Goal: Check status: Check status

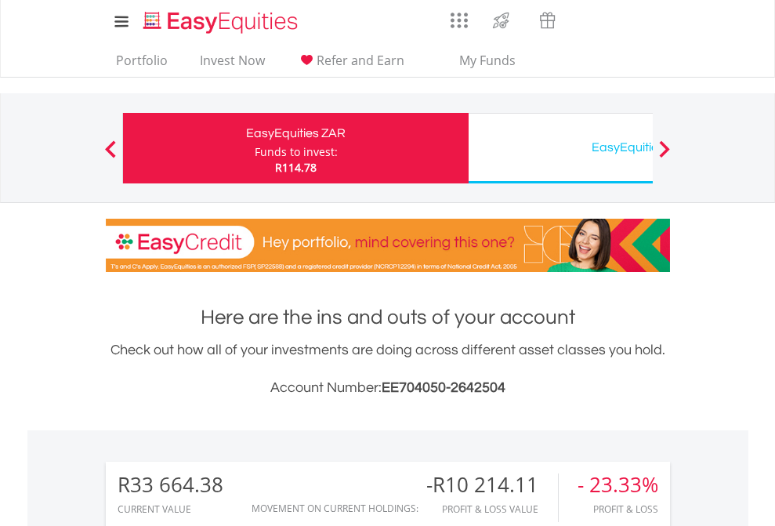
scroll to position [151, 246]
click at [255, 148] on div "Funds to invest:" at bounding box center [296, 152] width 83 height 16
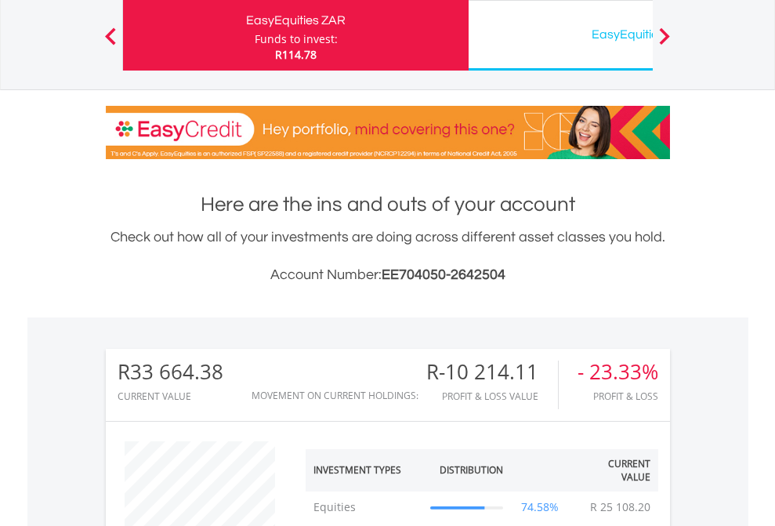
click at [561, 35] on div "EasyEquities USD" at bounding box center [641, 35] width 327 height 22
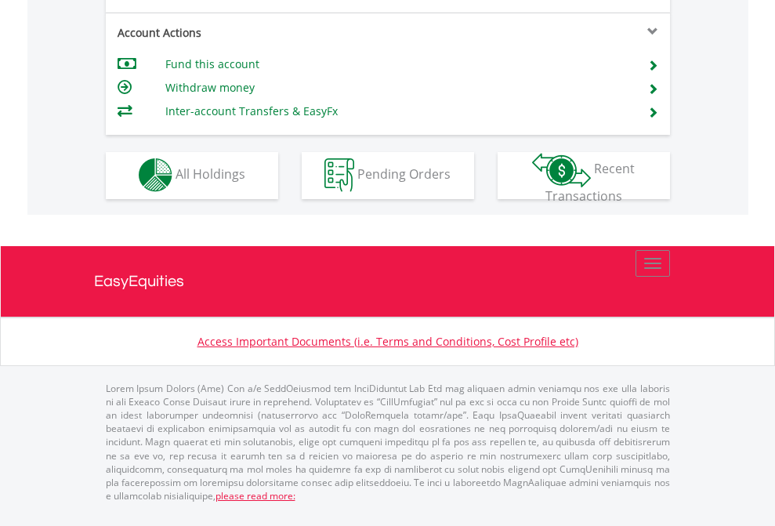
scroll to position [1466, 0]
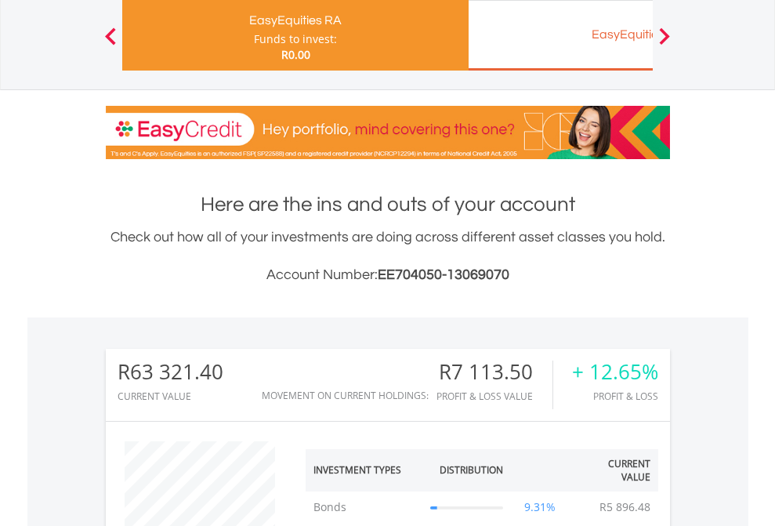
click at [561, 35] on div "EasyEquities EUR" at bounding box center [641, 35] width 327 height 22
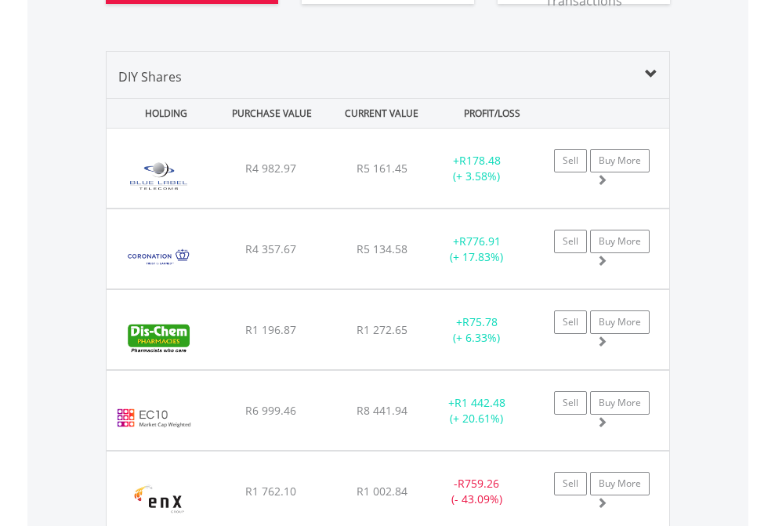
scroll to position [1838, 0]
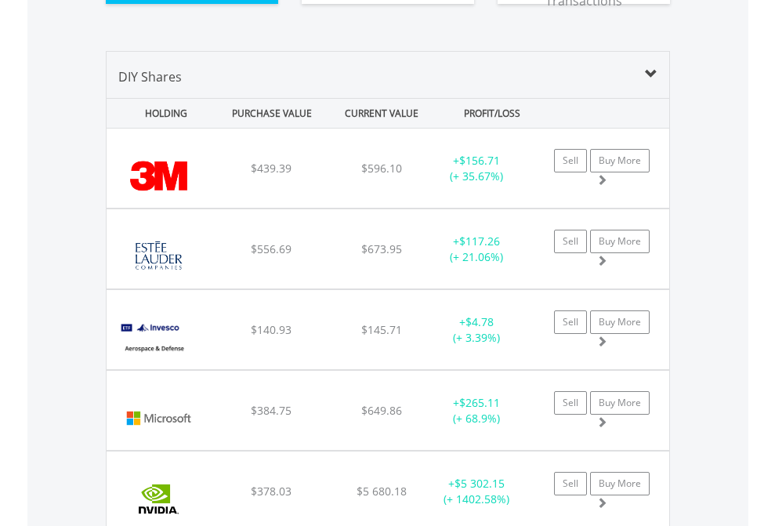
scroll to position [1775, 0]
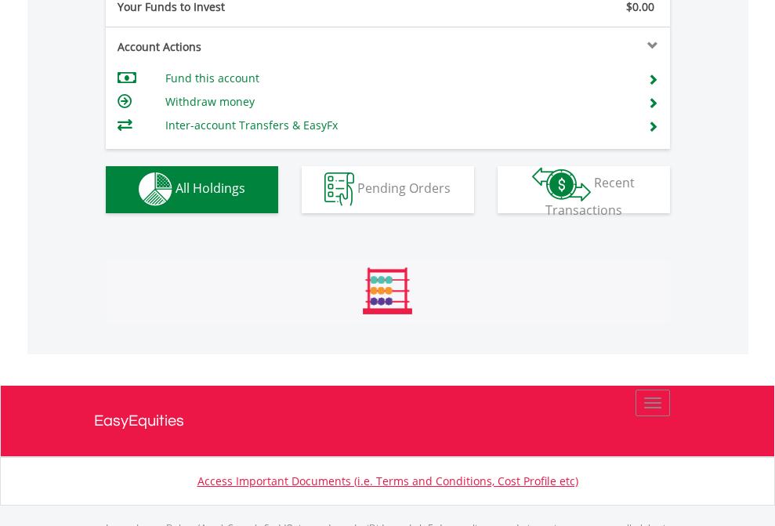
scroll to position [1552, 0]
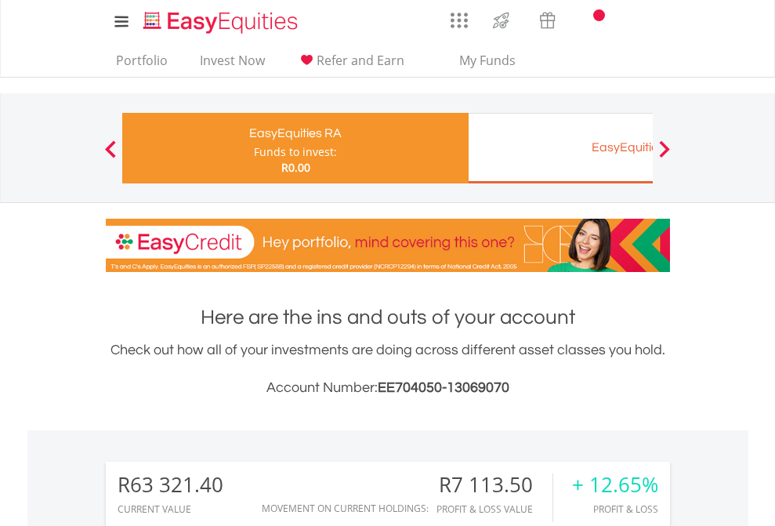
scroll to position [1325, 0]
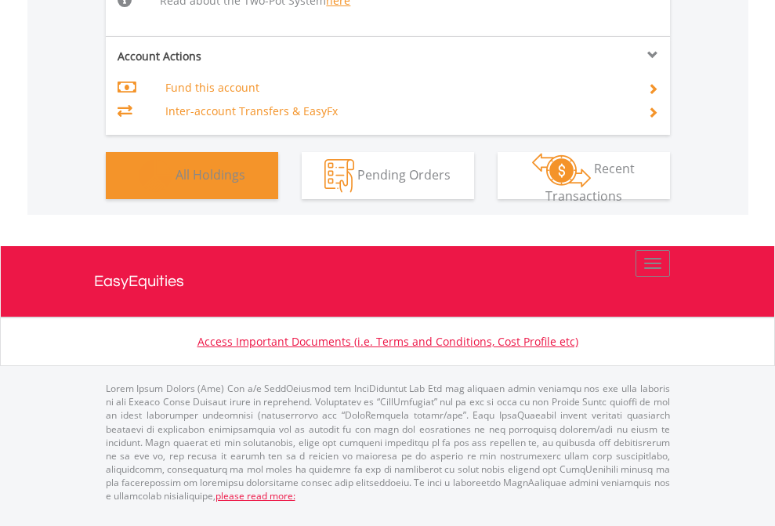
click at [176, 183] on span "All Holdings" at bounding box center [211, 173] width 70 height 17
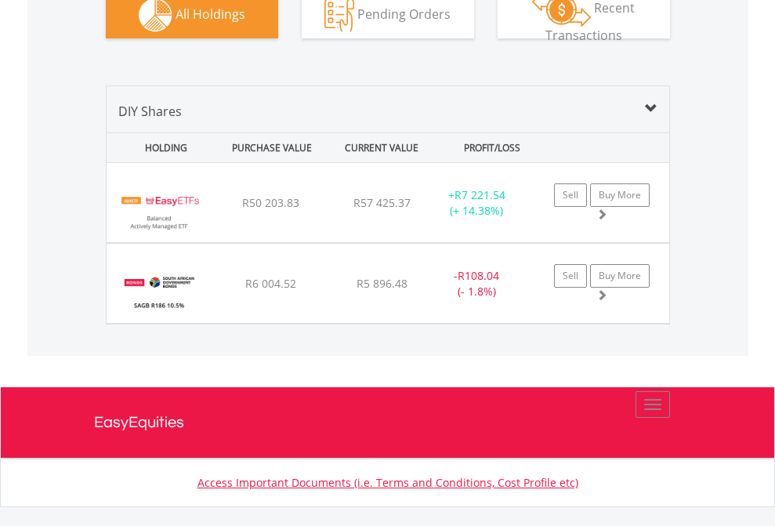
scroll to position [1898, 0]
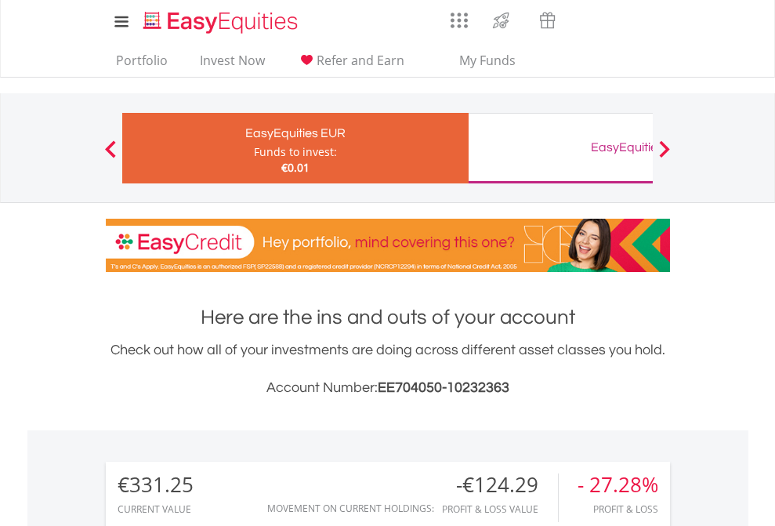
scroll to position [151, 246]
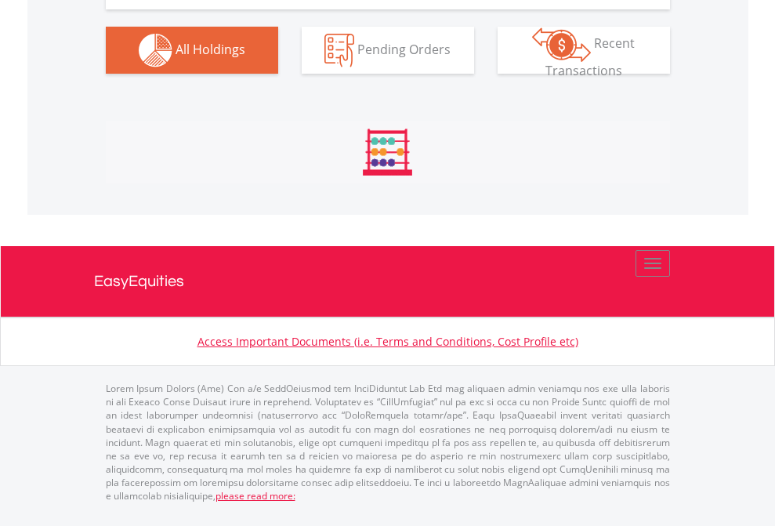
scroll to position [1744, 0]
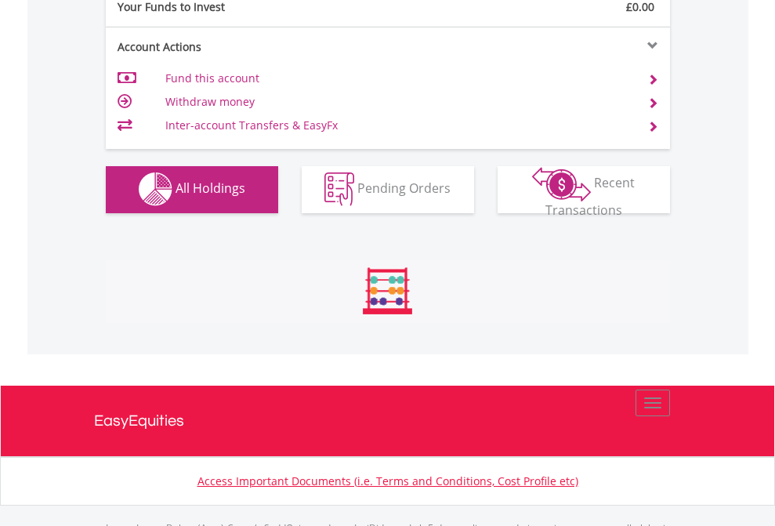
scroll to position [1552, 0]
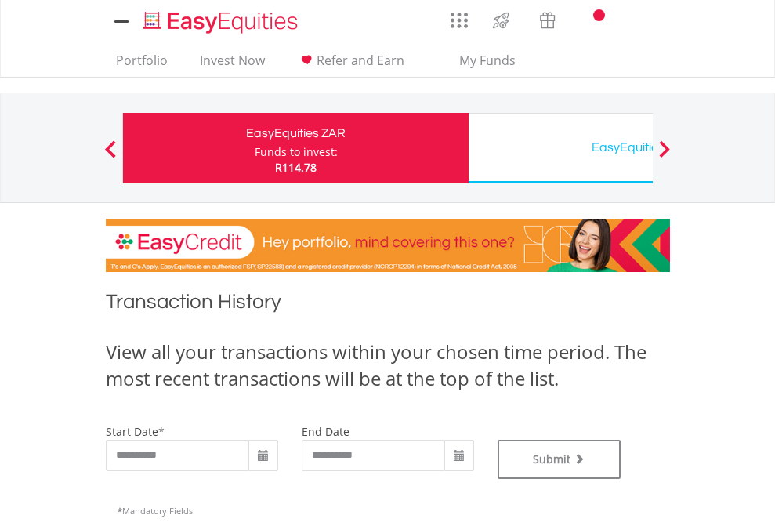
type input "**********"
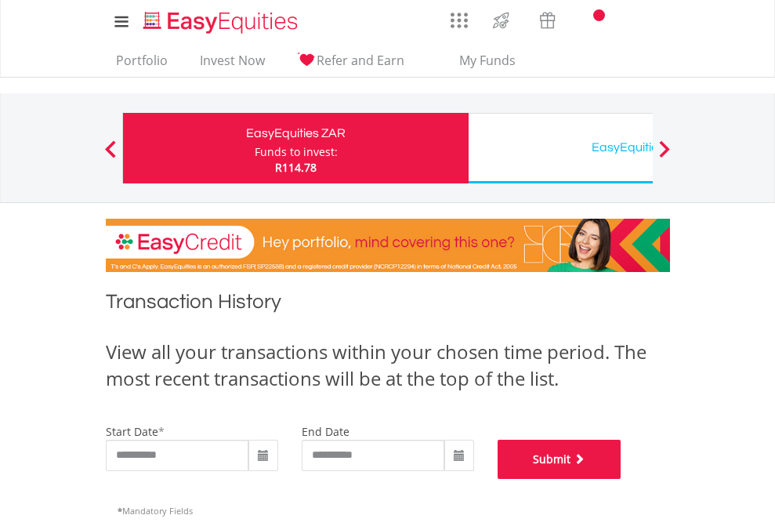
click at [622, 479] on button "Submit" at bounding box center [560, 459] width 124 height 39
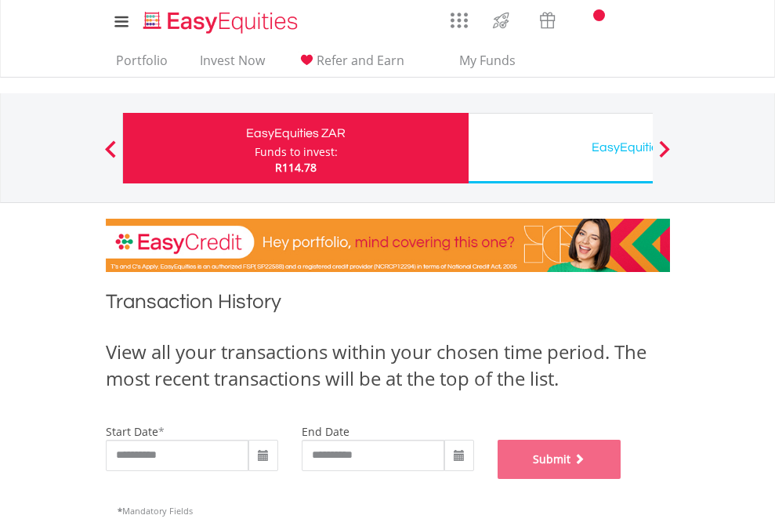
scroll to position [636, 0]
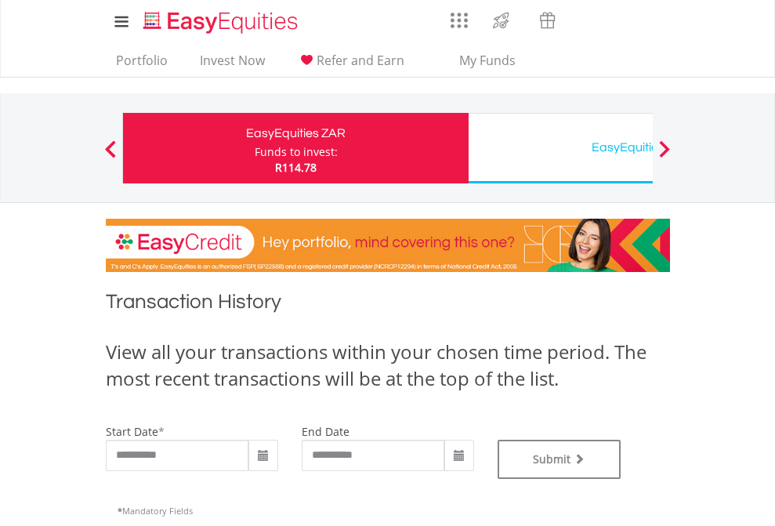
click at [561, 148] on div "EasyEquities USD" at bounding box center [641, 147] width 327 height 22
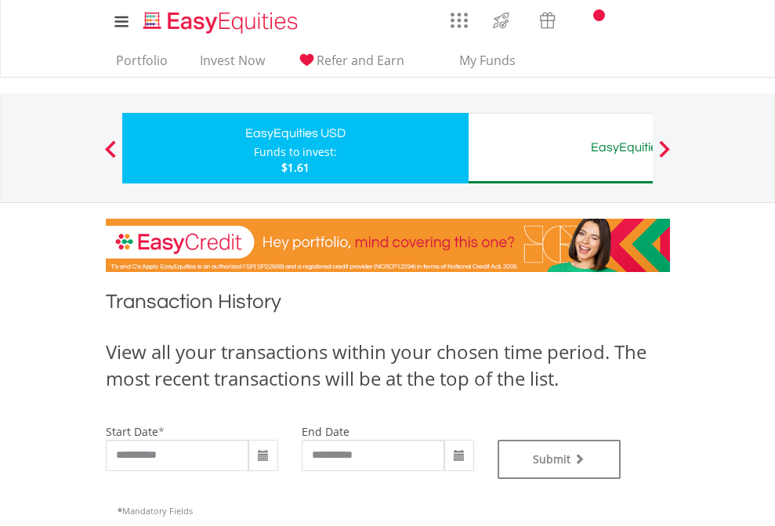
type input "**********"
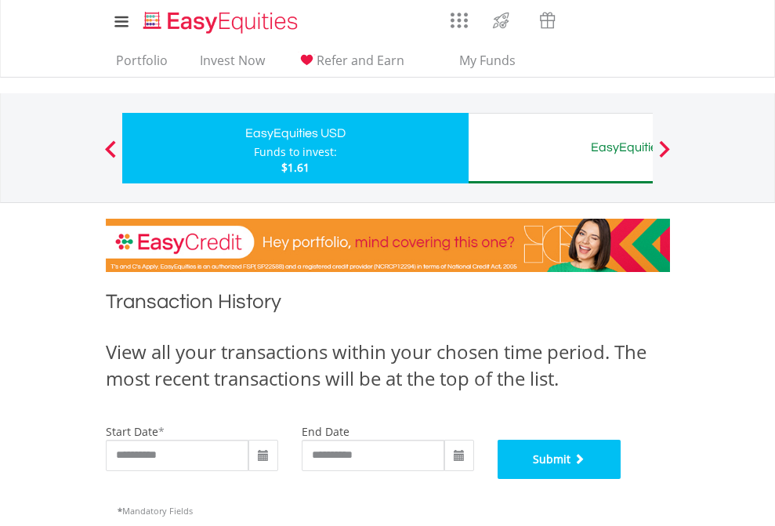
click at [622, 479] on button "Submit" at bounding box center [560, 459] width 124 height 39
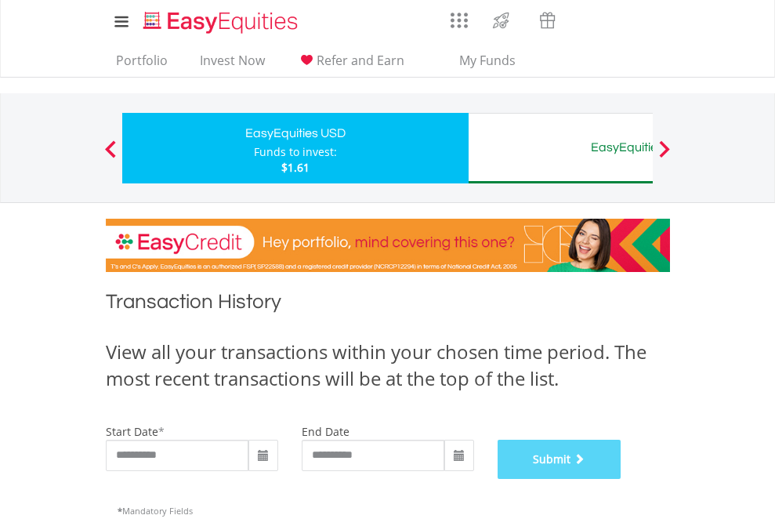
scroll to position [636, 0]
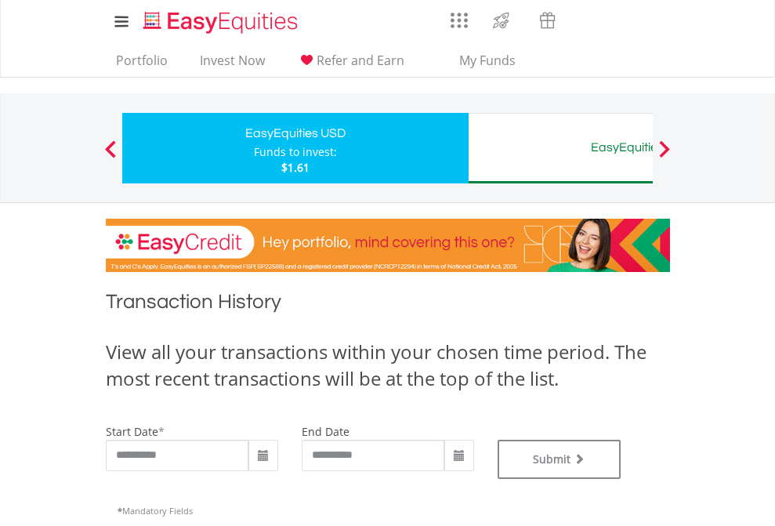
click at [561, 148] on div "EasyEquities AUD" at bounding box center [641, 147] width 327 height 22
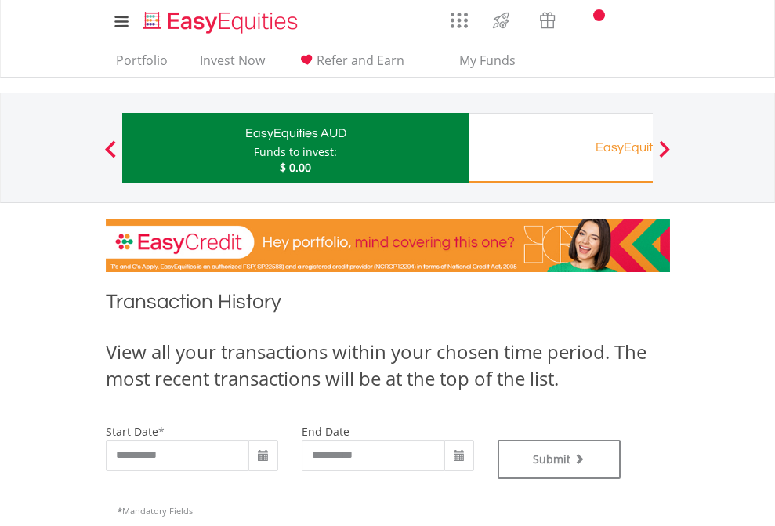
type input "**********"
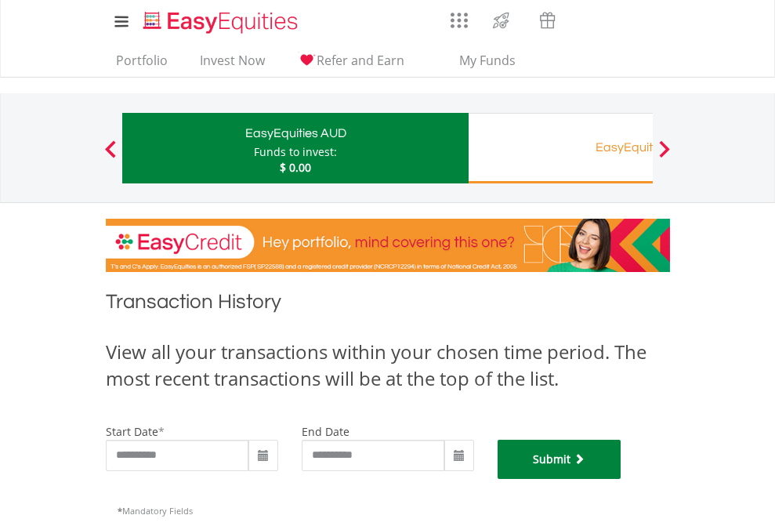
click at [622, 479] on button "Submit" at bounding box center [560, 459] width 124 height 39
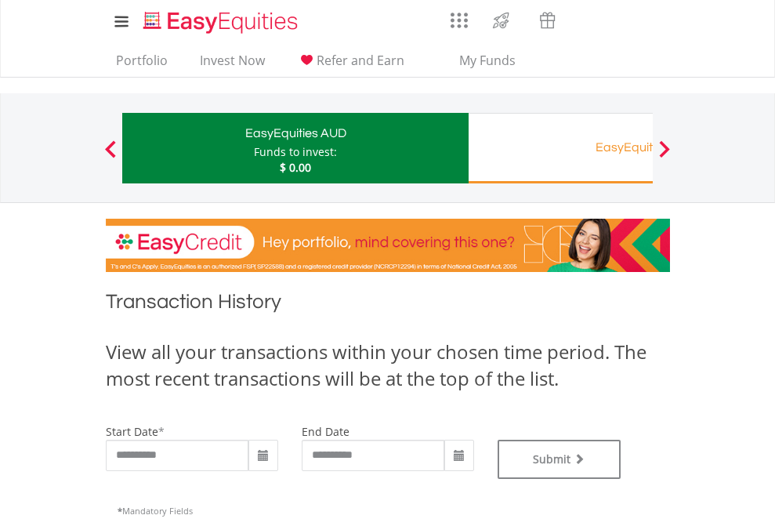
click at [561, 148] on div "EasyEquities RA" at bounding box center [641, 147] width 327 height 22
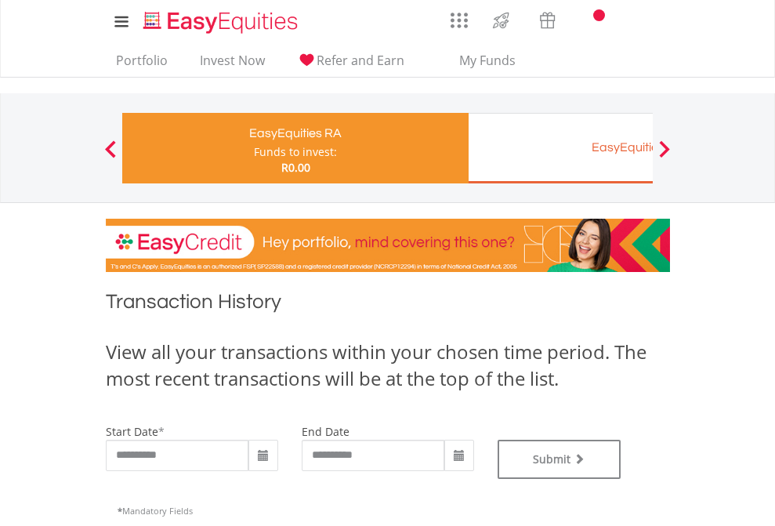
type input "**********"
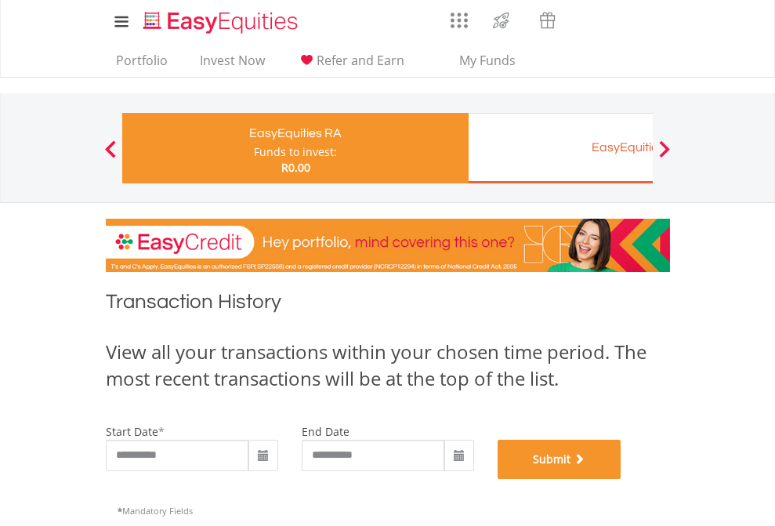
click at [622, 479] on button "Submit" at bounding box center [560, 459] width 124 height 39
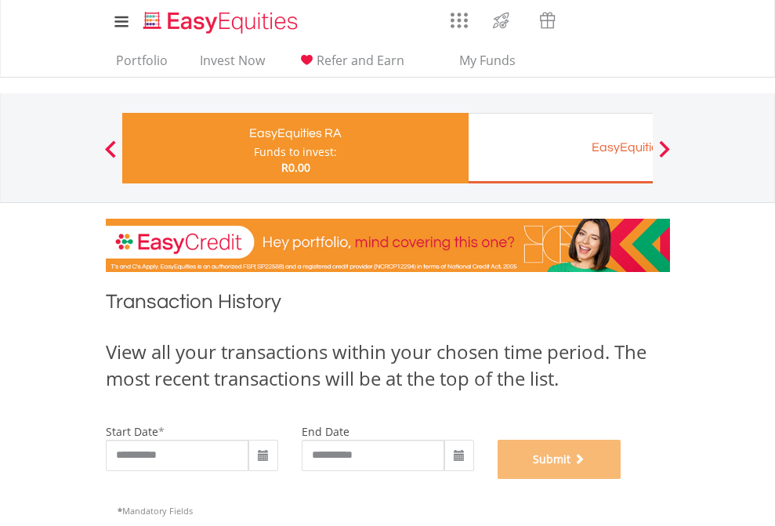
scroll to position [636, 0]
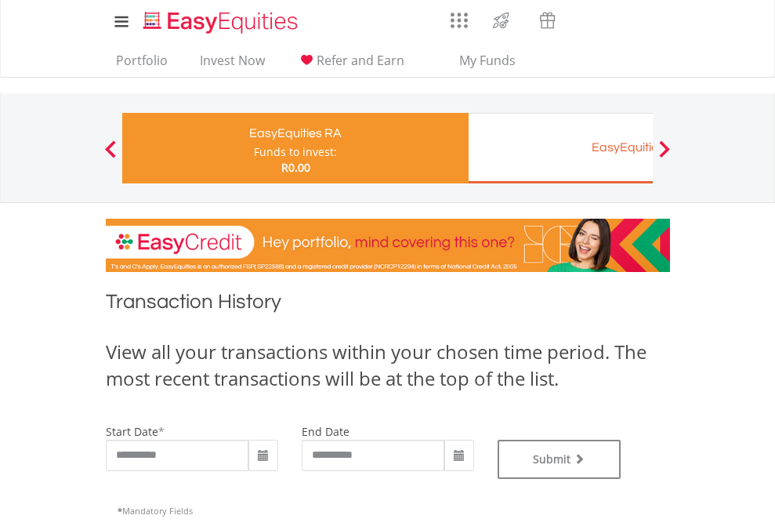
click at [561, 148] on div "EasyEquities EUR" at bounding box center [641, 147] width 327 height 22
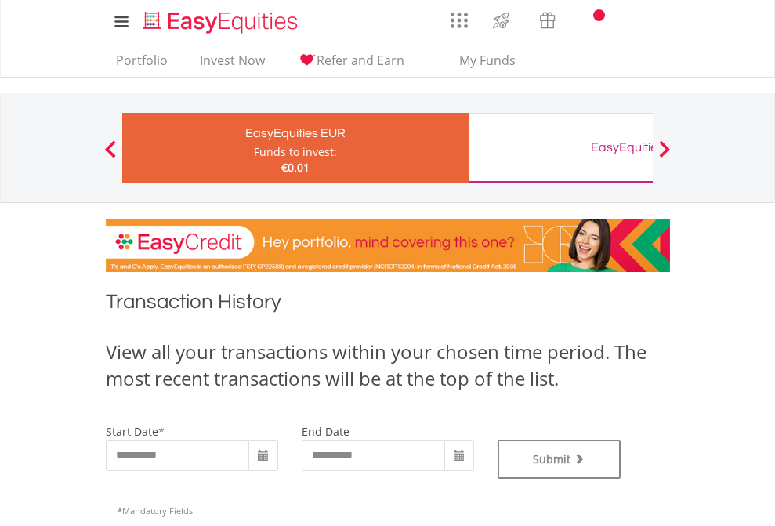
type input "**********"
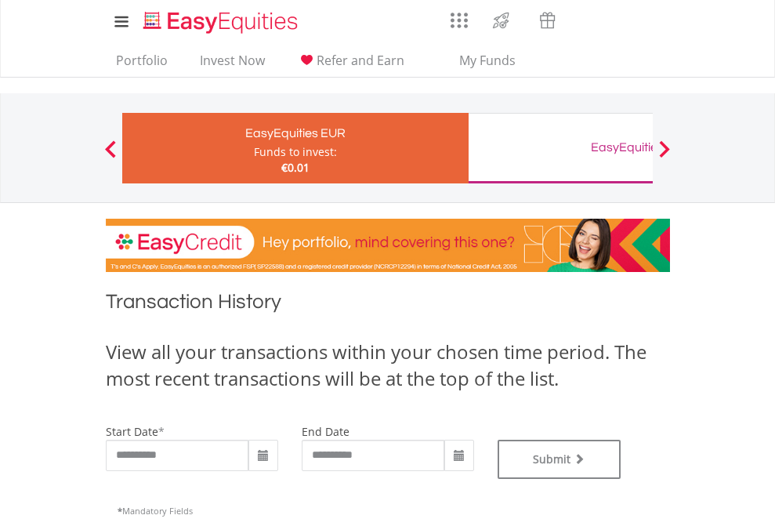
click at [561, 148] on div "EasyEquities GBP" at bounding box center [641, 147] width 327 height 22
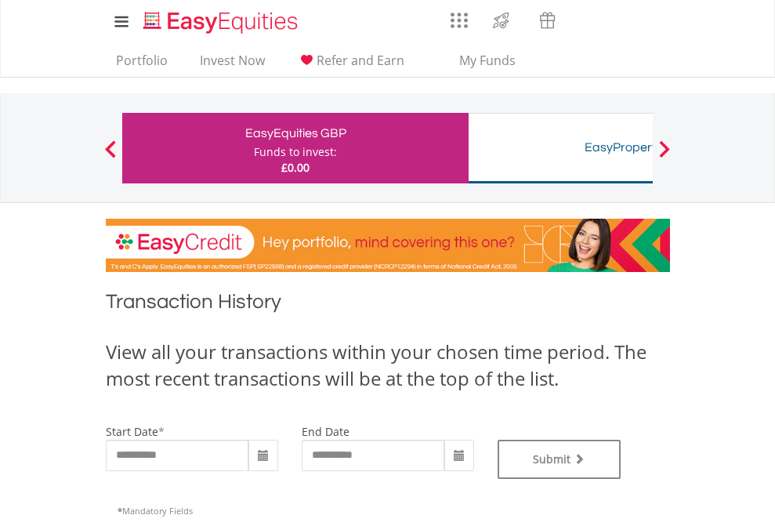
type input "**********"
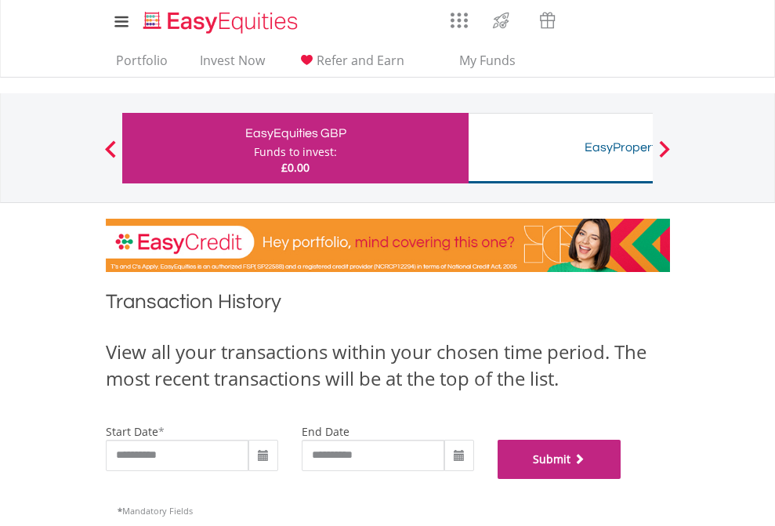
click at [622, 479] on button "Submit" at bounding box center [560, 459] width 124 height 39
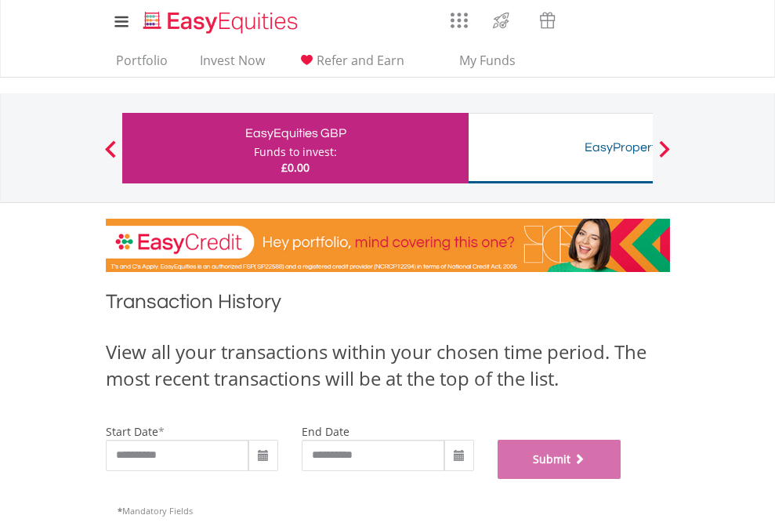
scroll to position [636, 0]
